Goal: Find contact information: Obtain details needed to contact an individual or organization

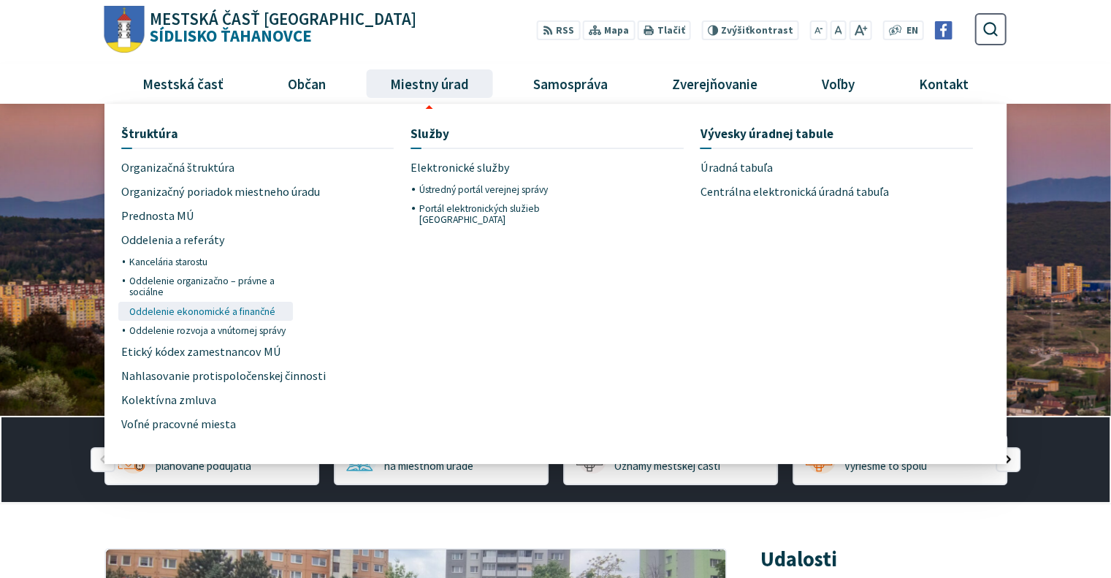
click at [248, 307] on span "Oddelenie ekonomické a finančné" at bounding box center [202, 311] width 146 height 19
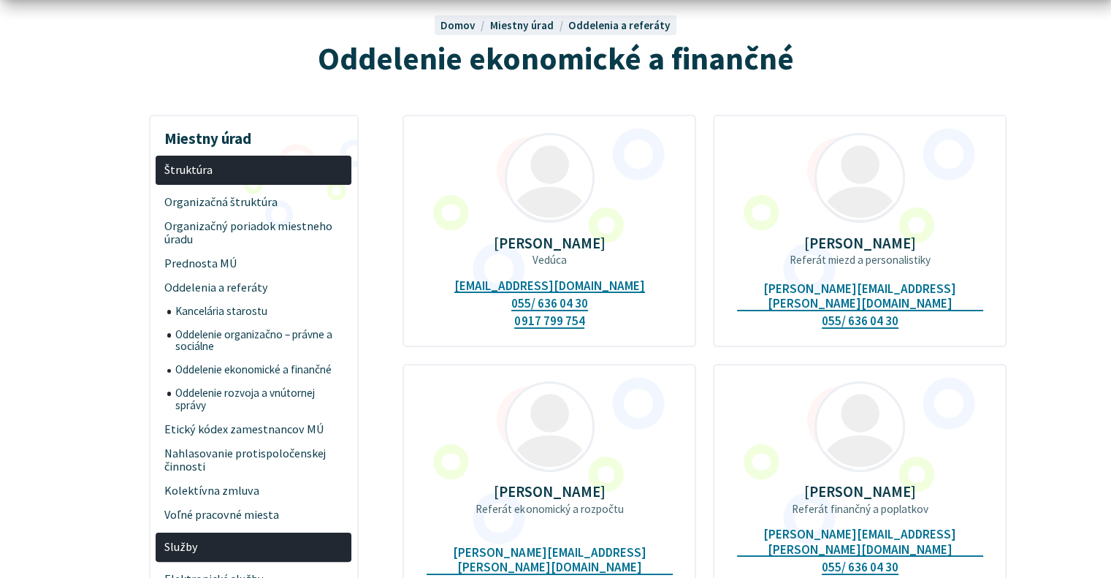
scroll to position [146, 0]
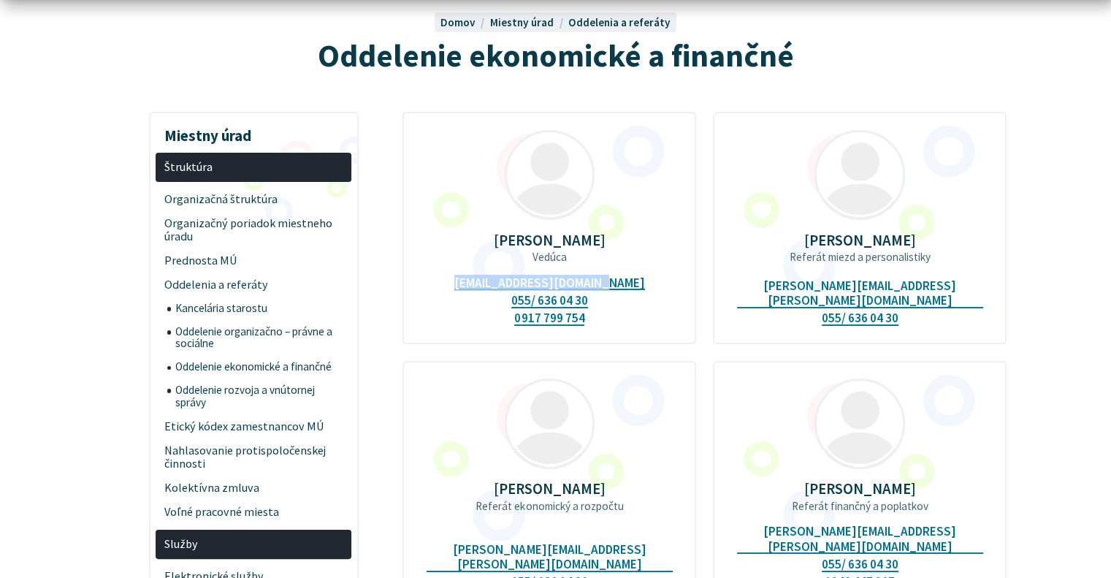
drag, startPoint x: 625, startPoint y: 284, endPoint x: 473, endPoint y: 296, distance: 152.4
click at [473, 296] on div "Mgr. Marta Baxová Vedúca ekonomicke@tahanovce.sk 055/ 636 04 30 0917 799 754" at bounding box center [550, 228] width 294 height 232
copy link "[EMAIL_ADDRESS][DOMAIN_NAME]"
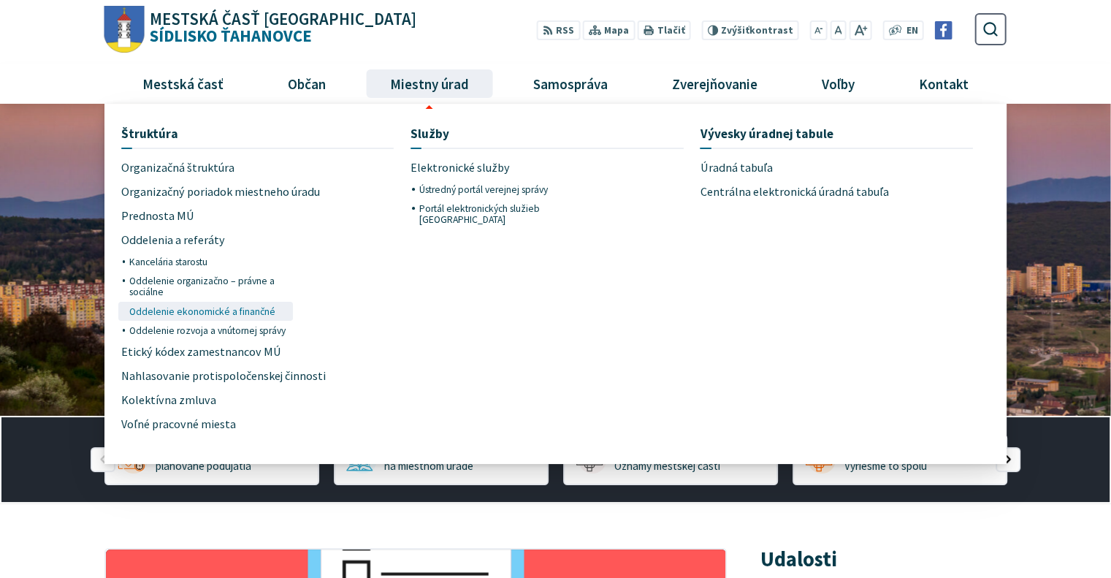
click at [222, 311] on span "Oddelenie ekonomické a finančné" at bounding box center [202, 311] width 146 height 19
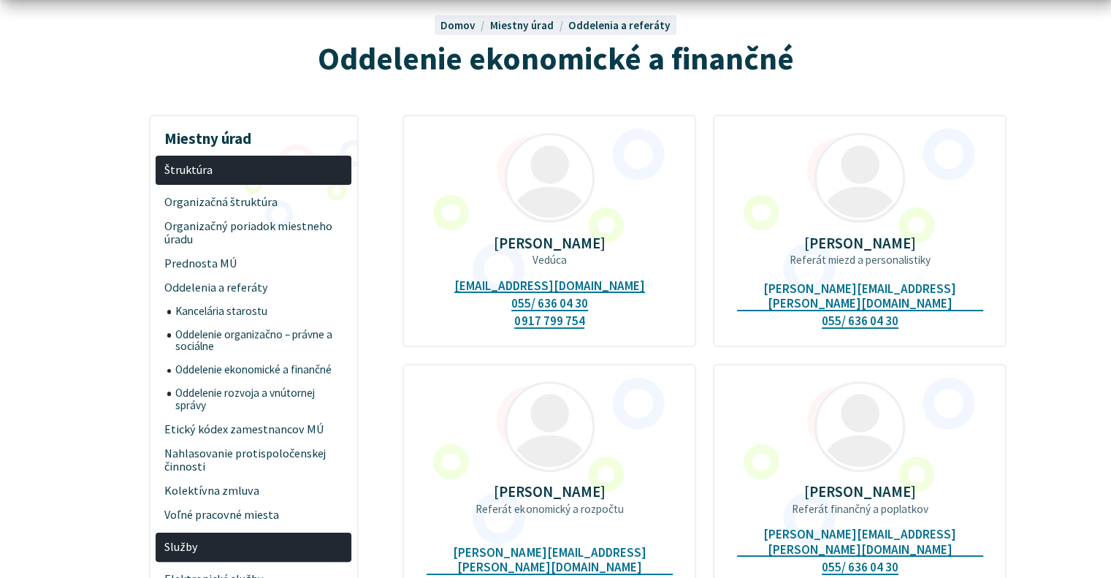
scroll to position [146, 0]
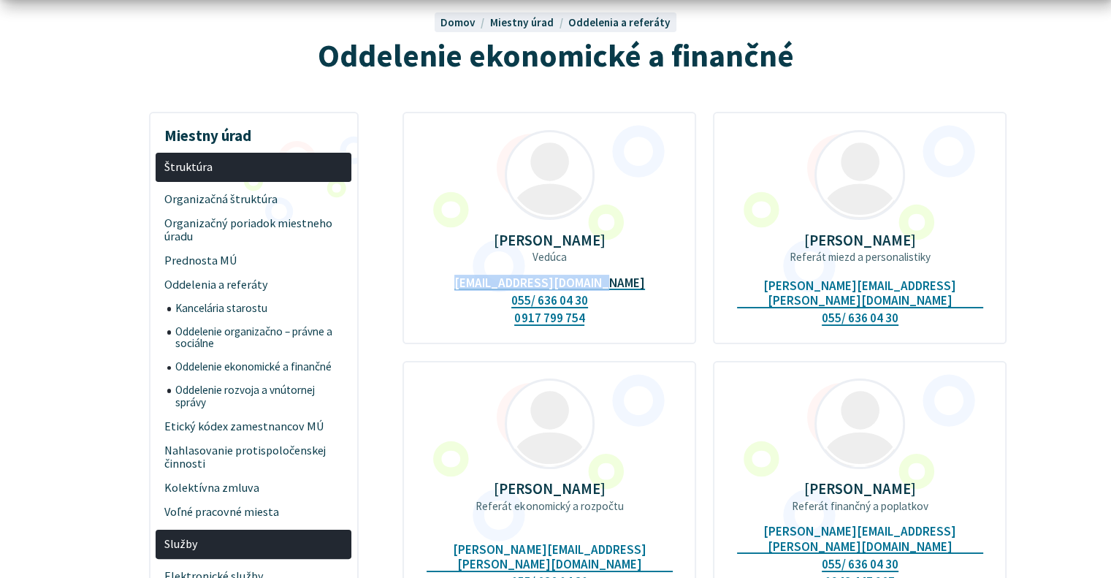
drag, startPoint x: 628, startPoint y: 282, endPoint x: 476, endPoint y: 283, distance: 151.2
click at [476, 283] on div "[PERSON_NAME] Vedúca [EMAIL_ADDRESS][DOMAIN_NAME] 055/ 636 04 30 0917 799 754" at bounding box center [550, 228] width 294 height 232
copy link "[EMAIL_ADDRESS][DOMAIN_NAME]"
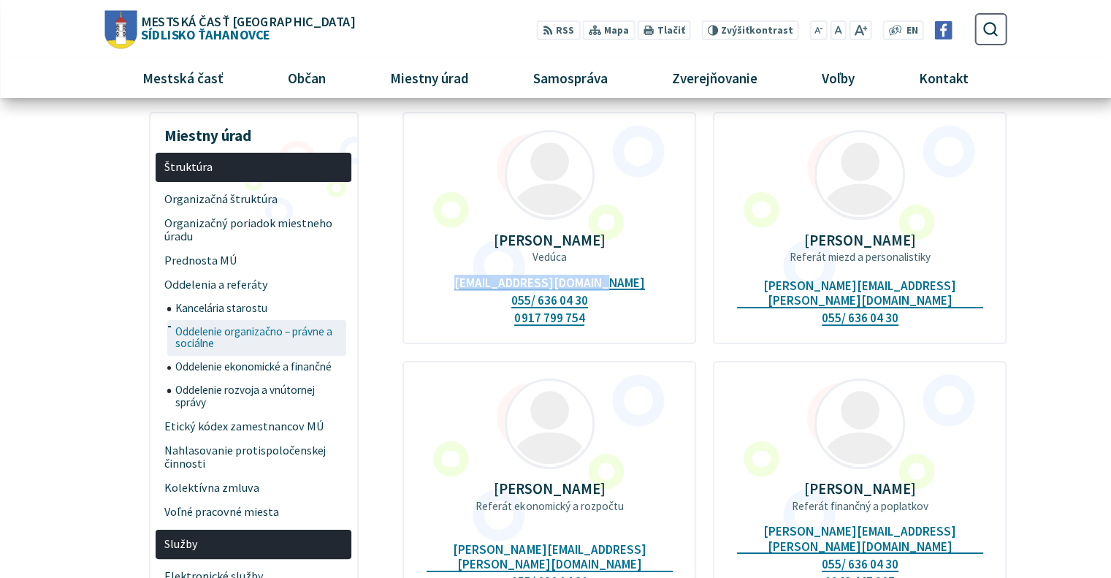
scroll to position [0, 0]
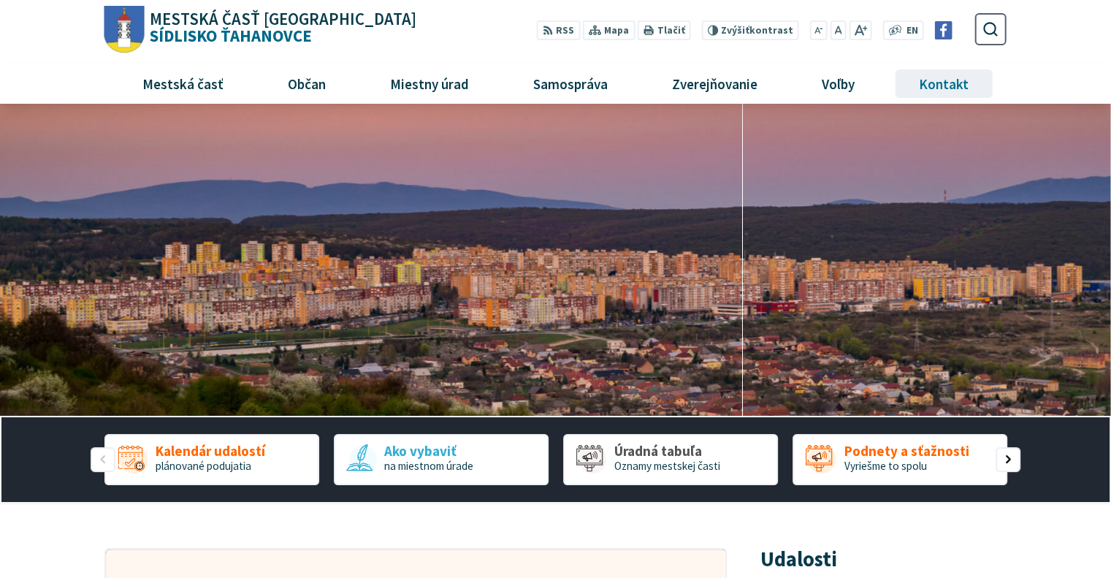
click at [924, 87] on span "Kontakt" at bounding box center [944, 83] width 61 height 39
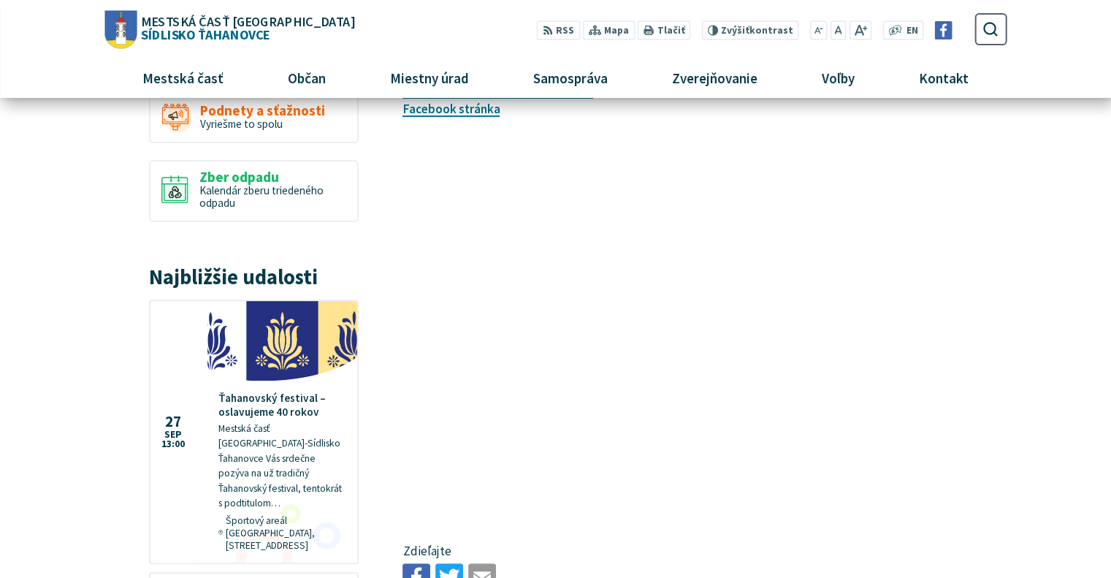
scroll to position [73, 0]
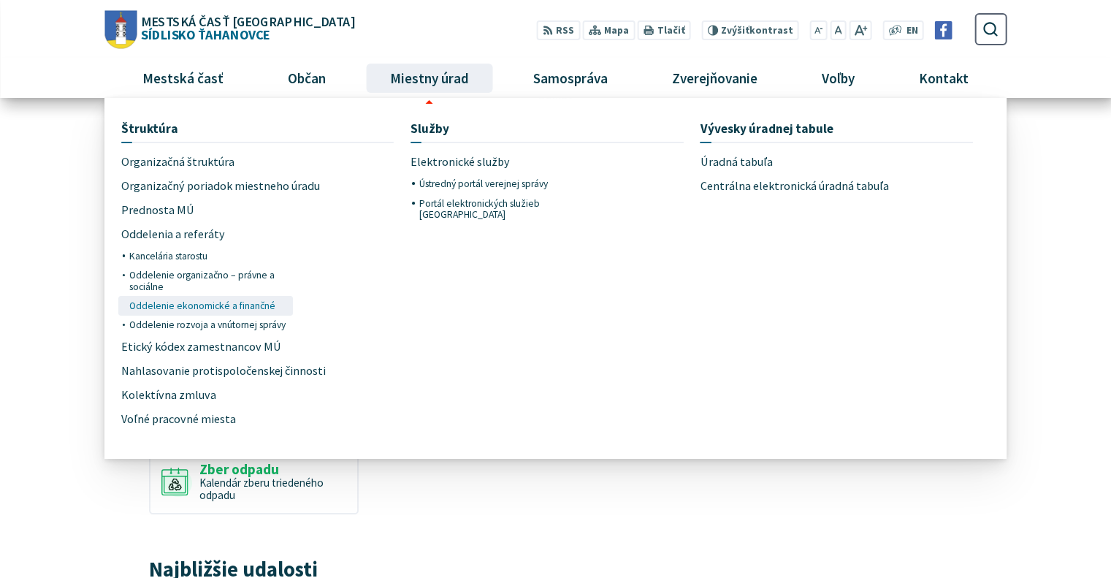
click at [174, 304] on span "Oddelenie ekonomické a finančné" at bounding box center [202, 305] width 146 height 19
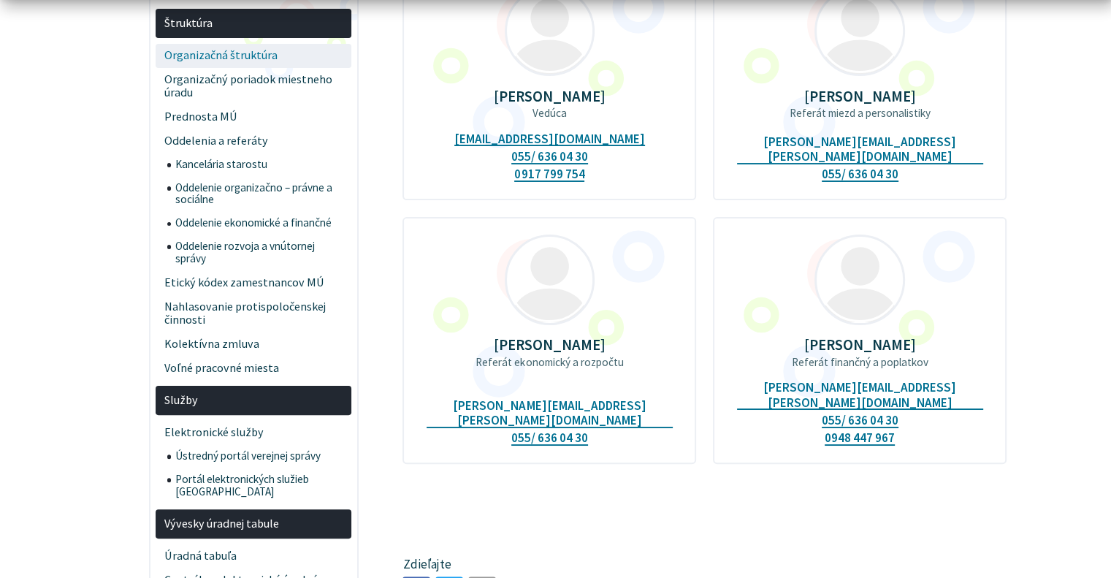
scroll to position [292, 0]
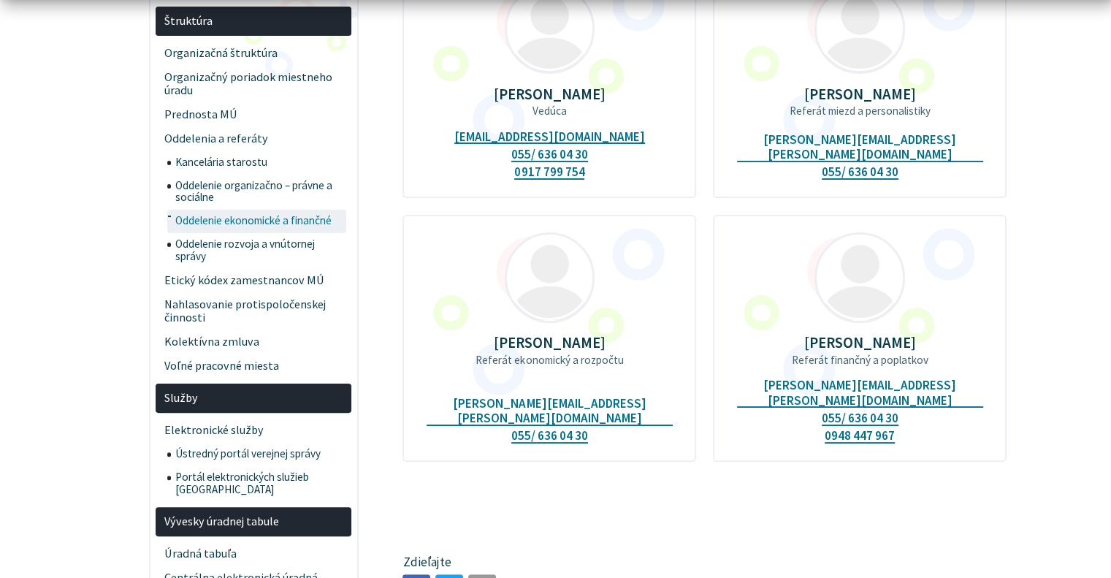
click at [291, 221] on span "Oddelenie ekonomické a finančné" at bounding box center [259, 221] width 168 height 23
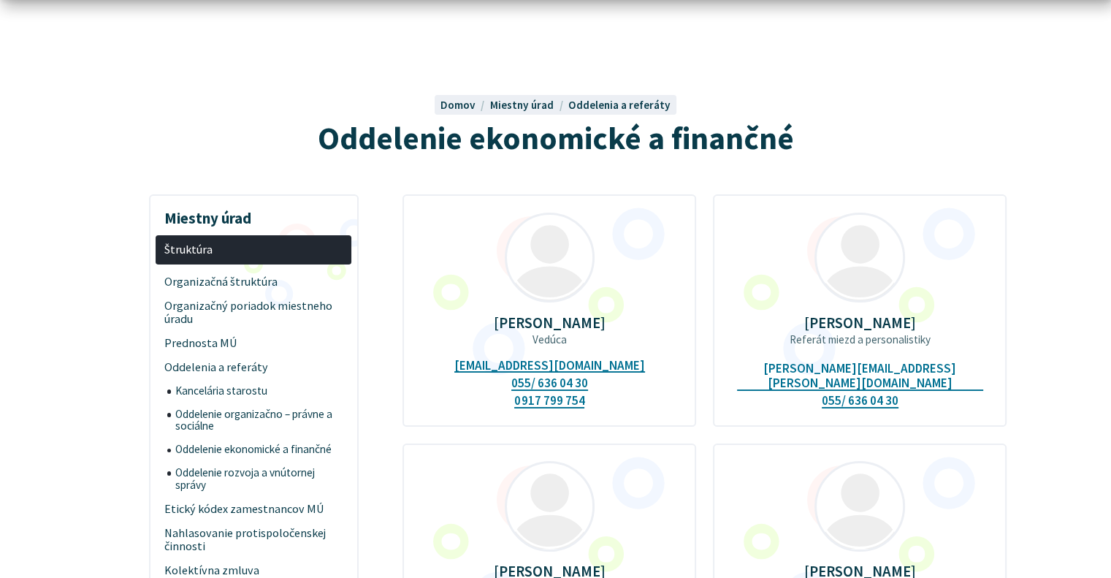
scroll to position [146, 0]
